Goal: Navigation & Orientation: Find specific page/section

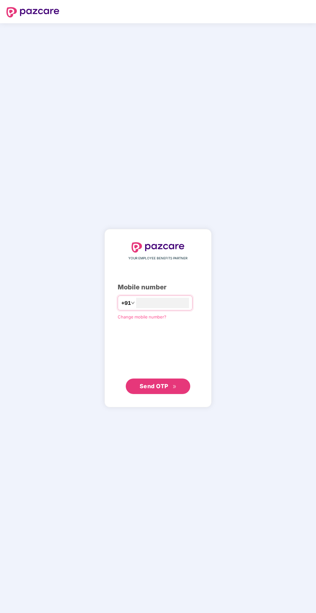
click at [177, 308] on input "number" at bounding box center [162, 303] width 53 height 10
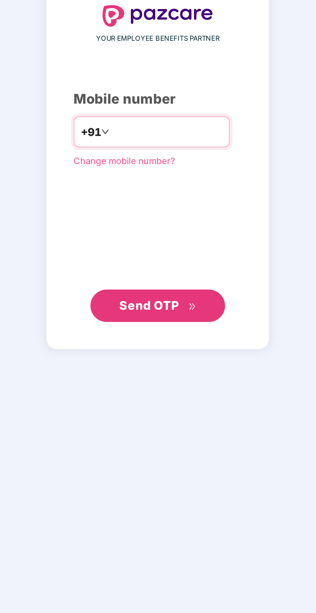
type input "**********"
click at [177, 394] on button "Send OTP" at bounding box center [158, 385] width 65 height 15
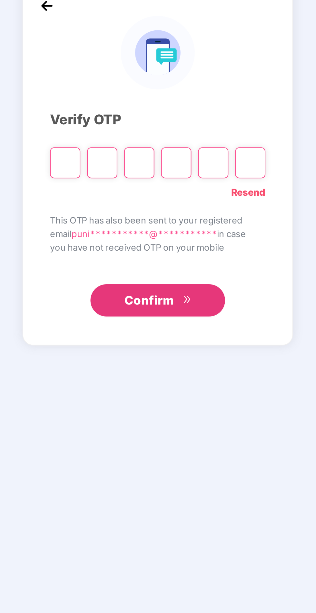
scroll to position [2, 0]
type input "*"
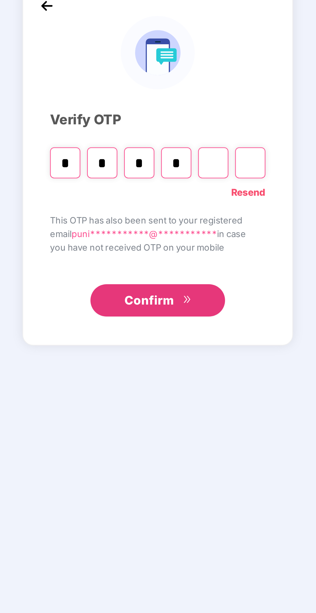
type input "*"
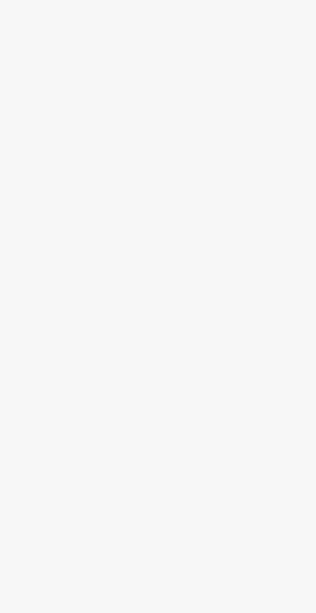
scroll to position [2, 0]
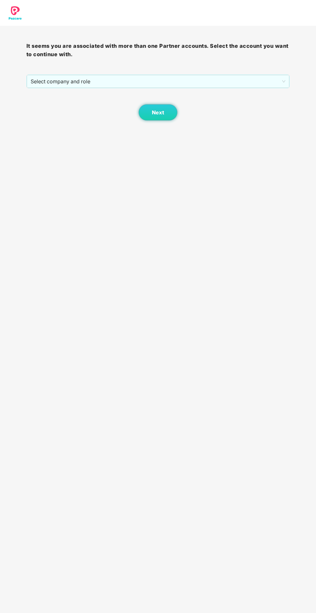
click at [175, 83] on span "Select company and role" at bounding box center [158, 81] width 255 height 12
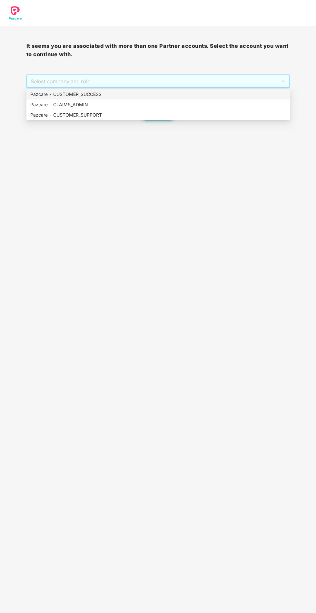
click at [108, 97] on div "Pazcare - CUSTOMER_SUCCESS" at bounding box center [158, 94] width 256 height 7
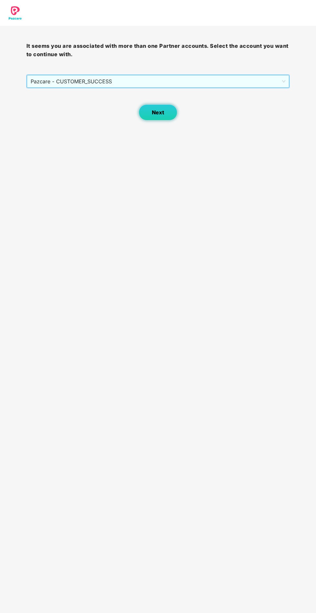
click at [174, 113] on button "Next" at bounding box center [158, 112] width 39 height 16
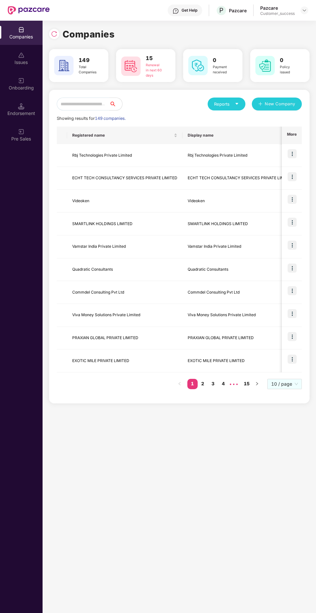
click at [109, 104] on input "text" at bounding box center [83, 104] width 53 height 13
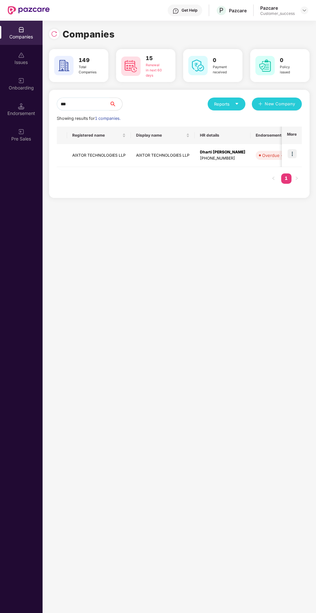
type input "***"
click at [294, 154] on img at bounding box center [292, 153] width 9 height 9
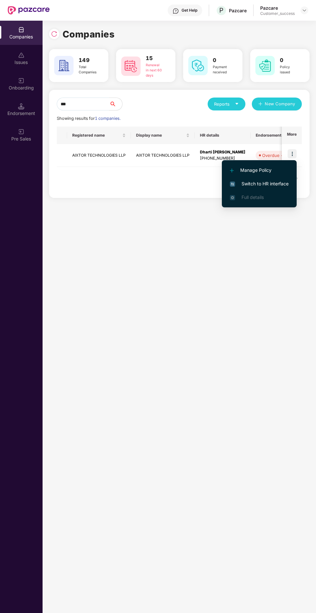
click at [277, 185] on span "Switch to HR interface" at bounding box center [259, 183] width 59 height 7
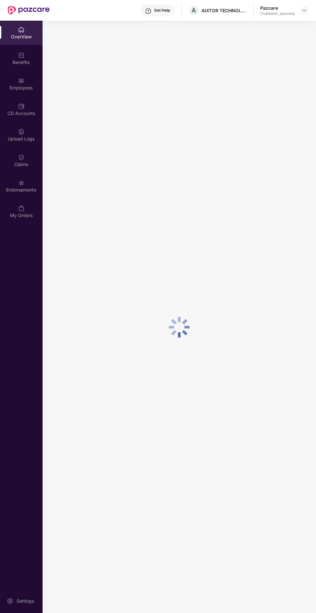
click at [12, 57] on div "Benefits" at bounding box center [21, 58] width 43 height 24
